Goal: Navigation & Orientation: Find specific page/section

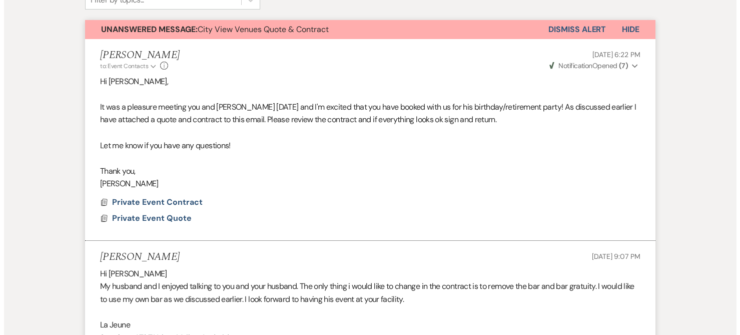
scroll to position [265, 0]
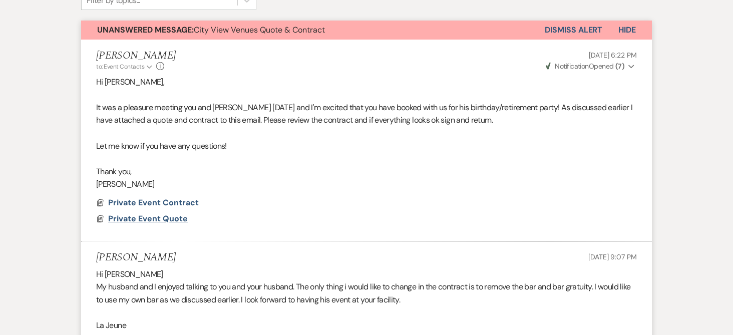
click at [133, 221] on span "Private Event Quote" at bounding box center [148, 218] width 80 height 11
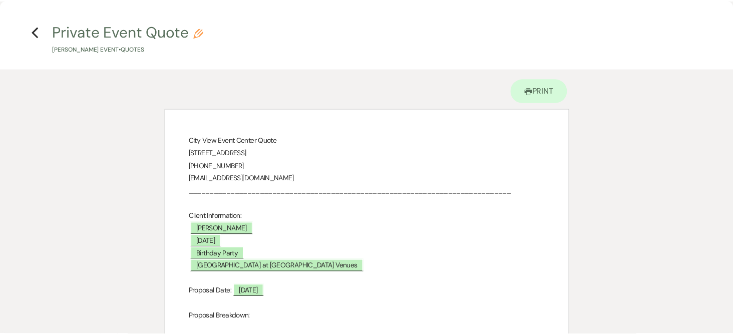
scroll to position [0, 0]
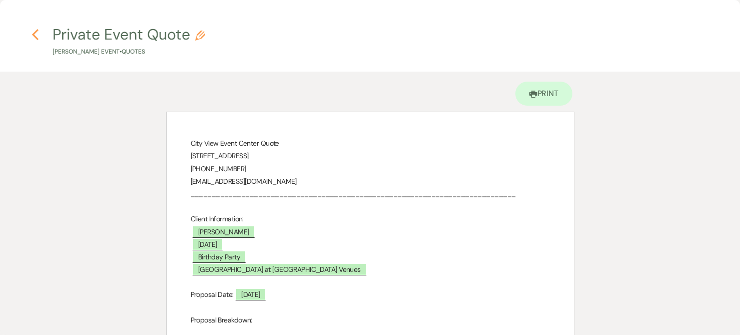
click at [33, 36] on icon "Previous" at bounding box center [36, 35] width 8 height 12
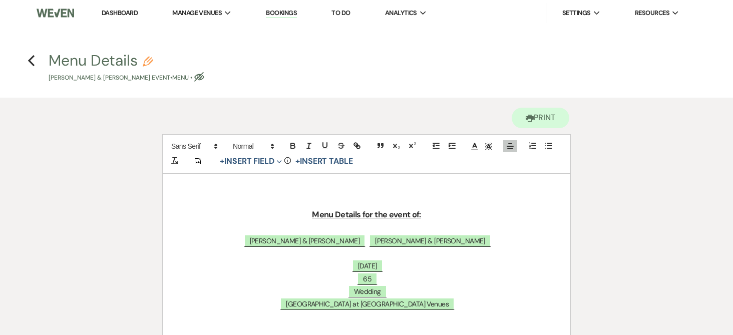
click at [129, 9] on link "Dashboard" at bounding box center [120, 13] width 36 height 9
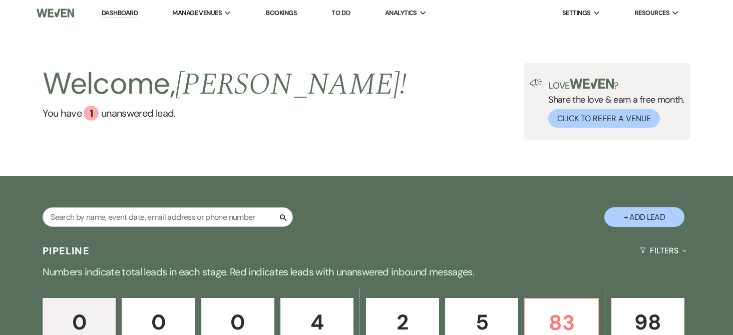
click at [115, 10] on link "Dashboard" at bounding box center [120, 14] width 36 height 10
